Goal: Task Accomplishment & Management: Check status

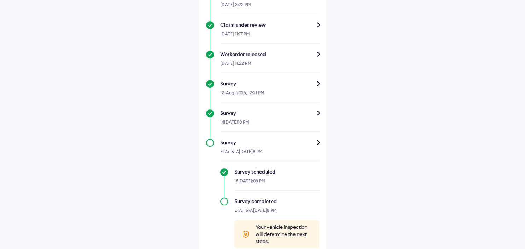
scroll to position [327, 0]
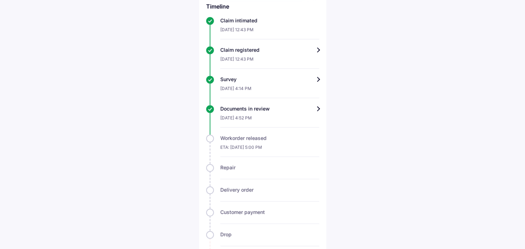
scroll to position [163, 0]
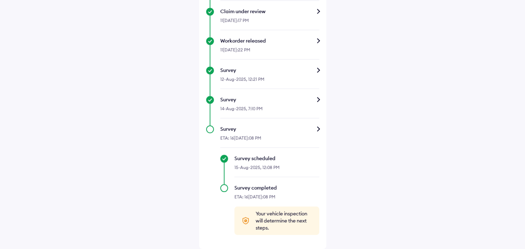
scroll to position [327, 0]
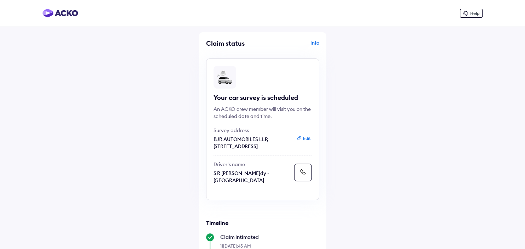
scroll to position [327, 0]
